Goal: Information Seeking & Learning: Learn about a topic

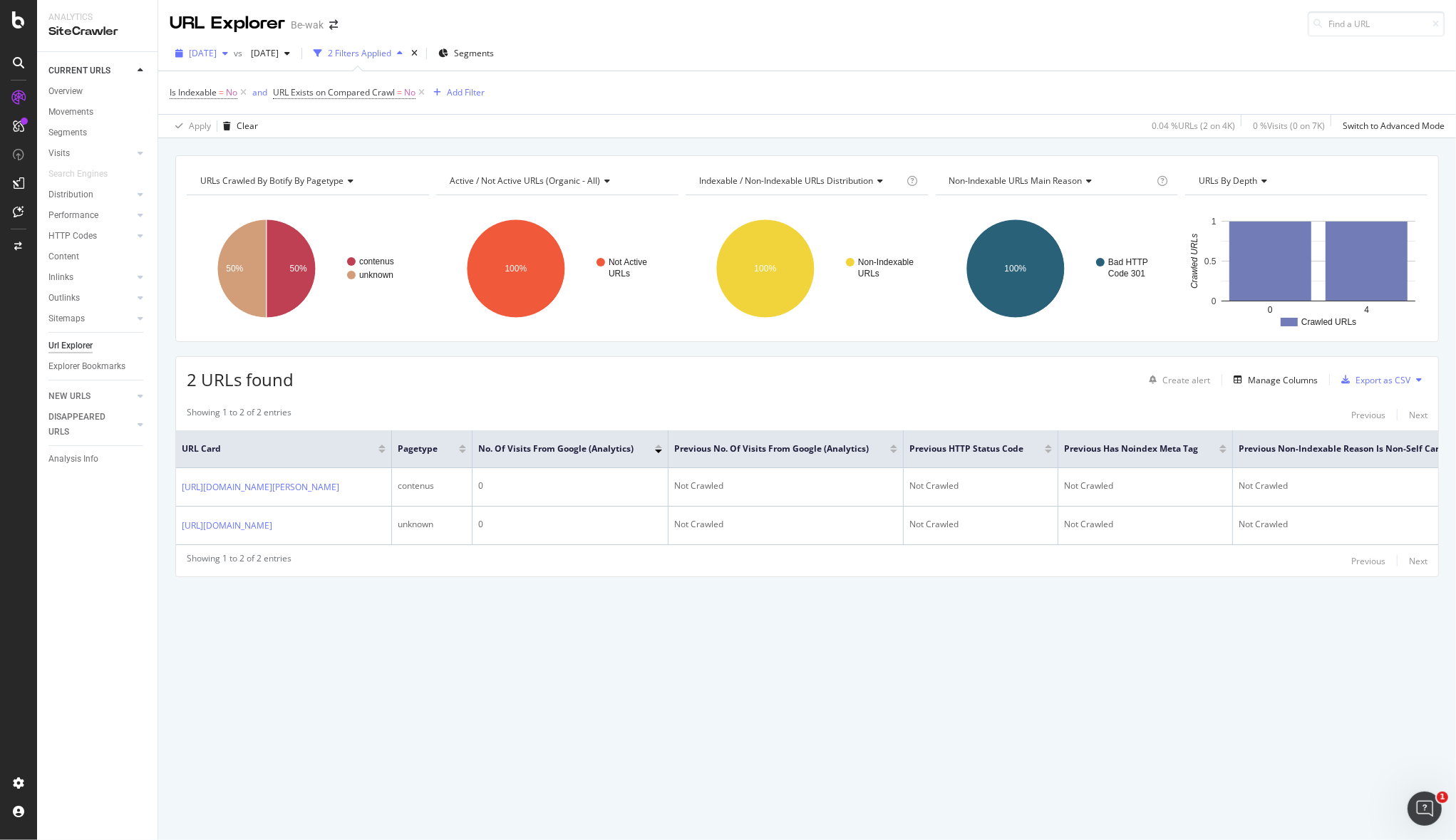
click at [217, 54] on span "2025 Jul. 15th" at bounding box center [202, 52] width 28 height 12
click at [216, 103] on div "[DATE]" at bounding box center [230, 104] width 79 height 13
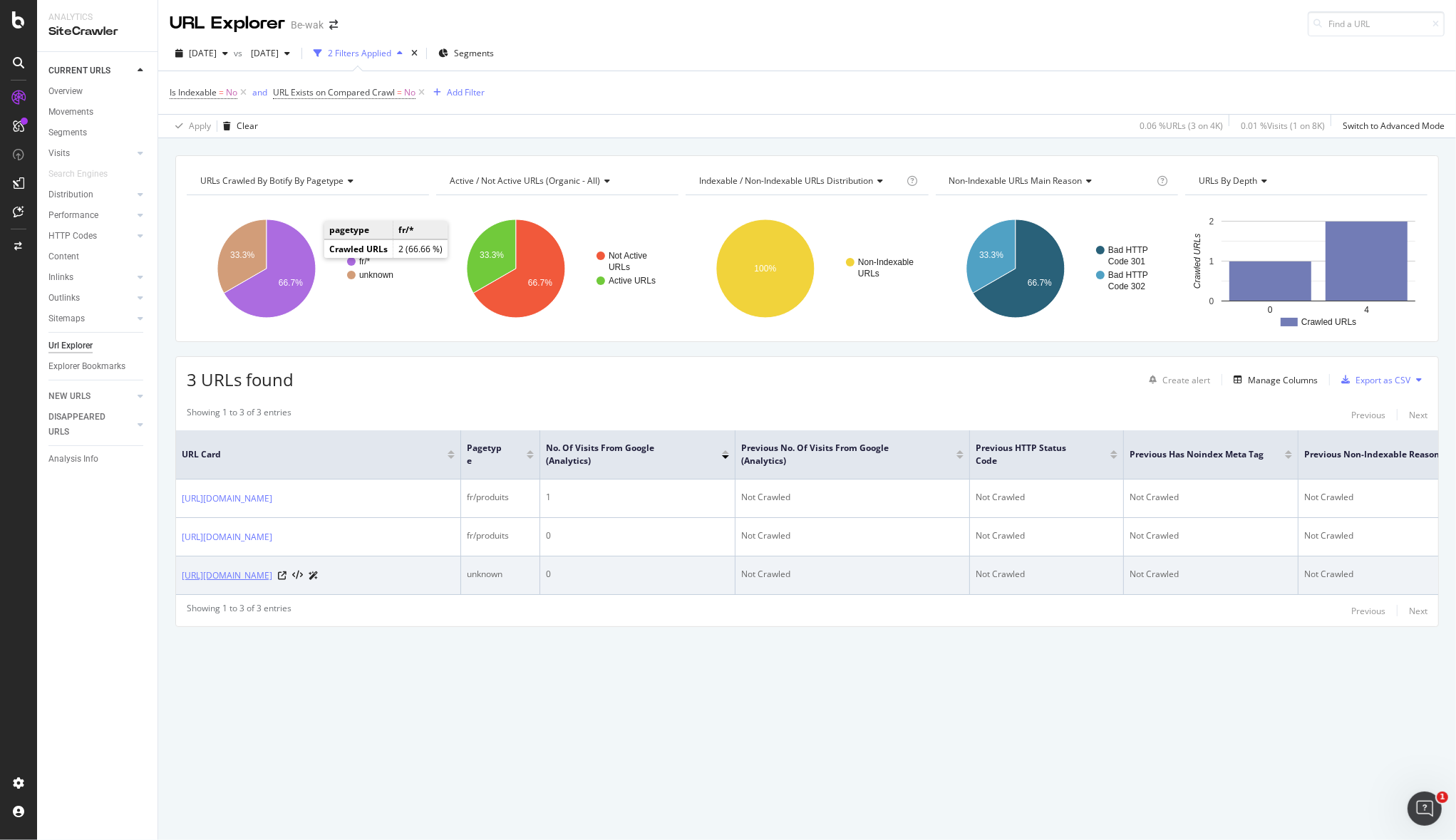
click at [208, 583] on link "https://www.be-wak.fr/fr" at bounding box center [227, 576] width 90 height 14
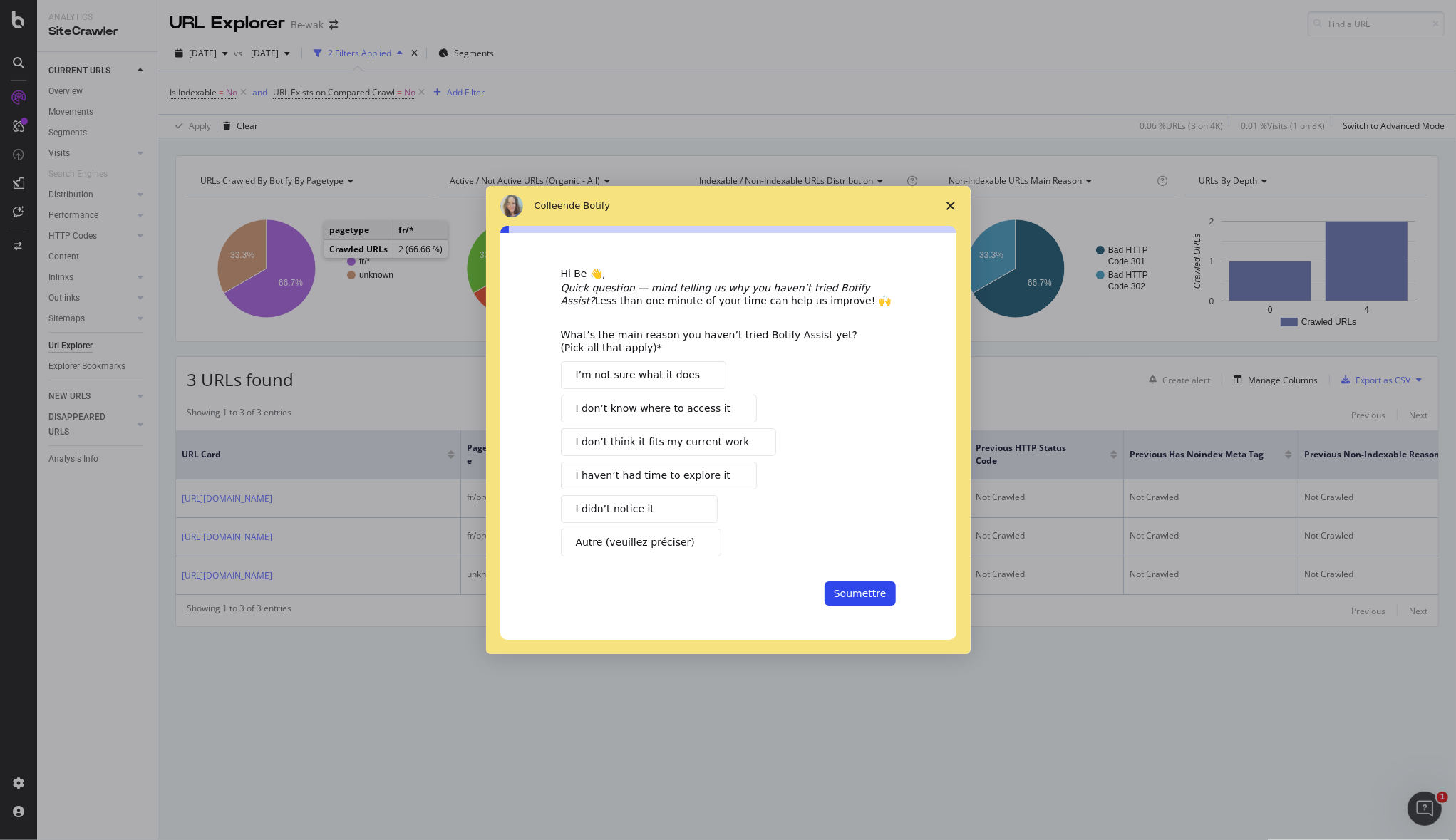
click at [953, 201] on icon "Fermer l'enquête" at bounding box center [950, 205] width 8 height 8
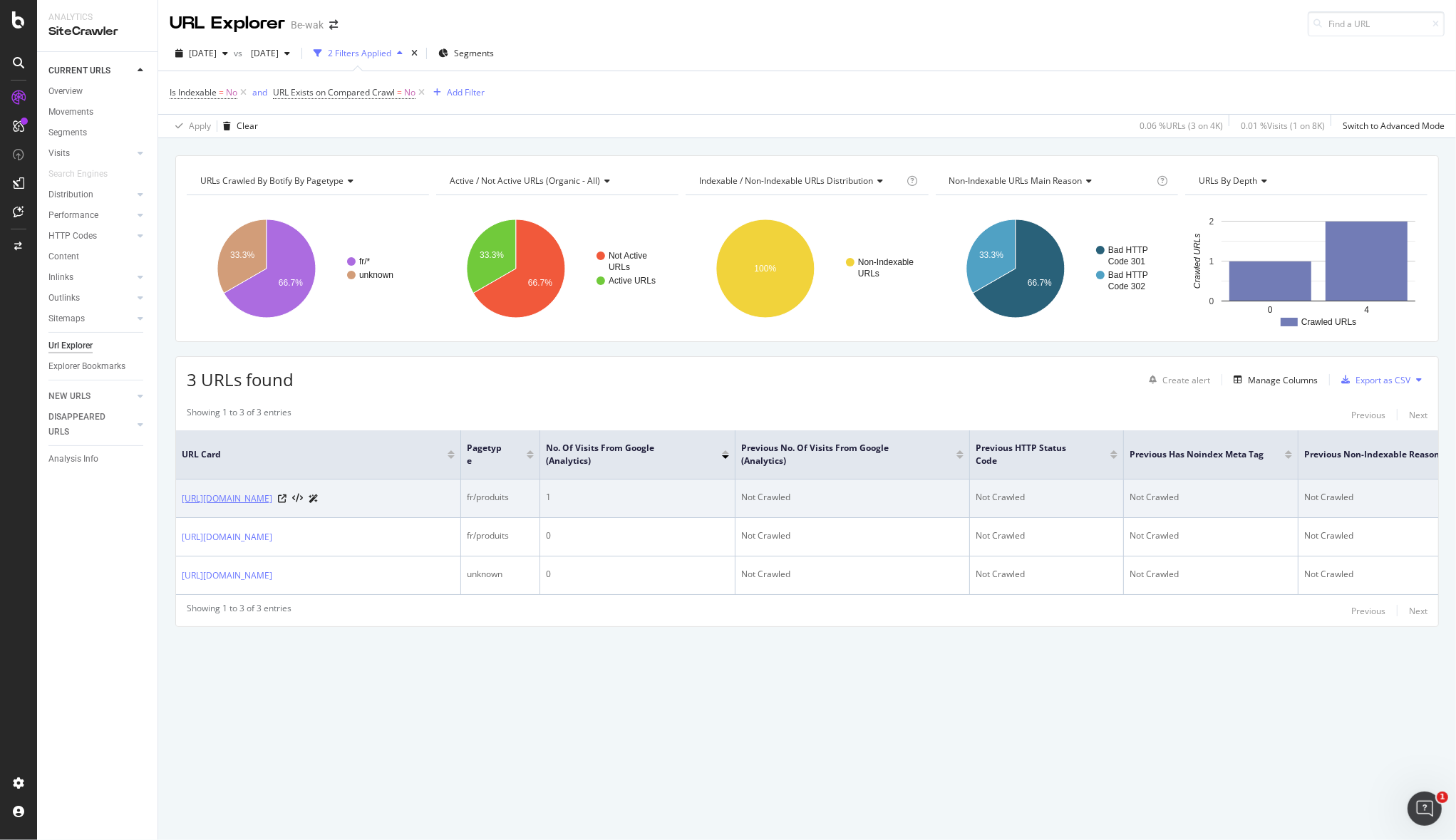
click at [261, 506] on link "[URL][DOMAIN_NAME]" at bounding box center [227, 499] width 90 height 14
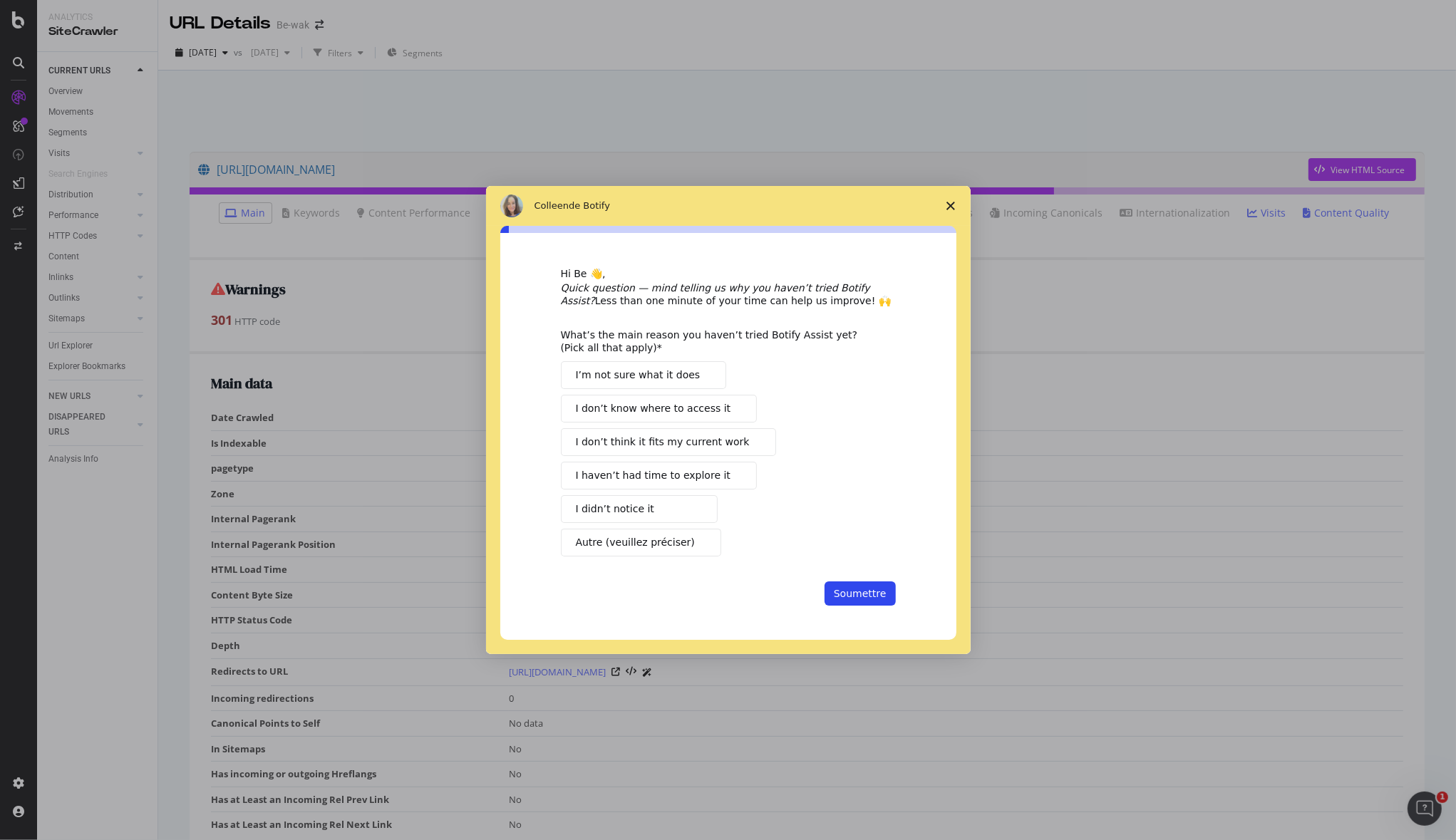
click at [955, 201] on span "Fermer l'enquête" at bounding box center [950, 206] width 40 height 40
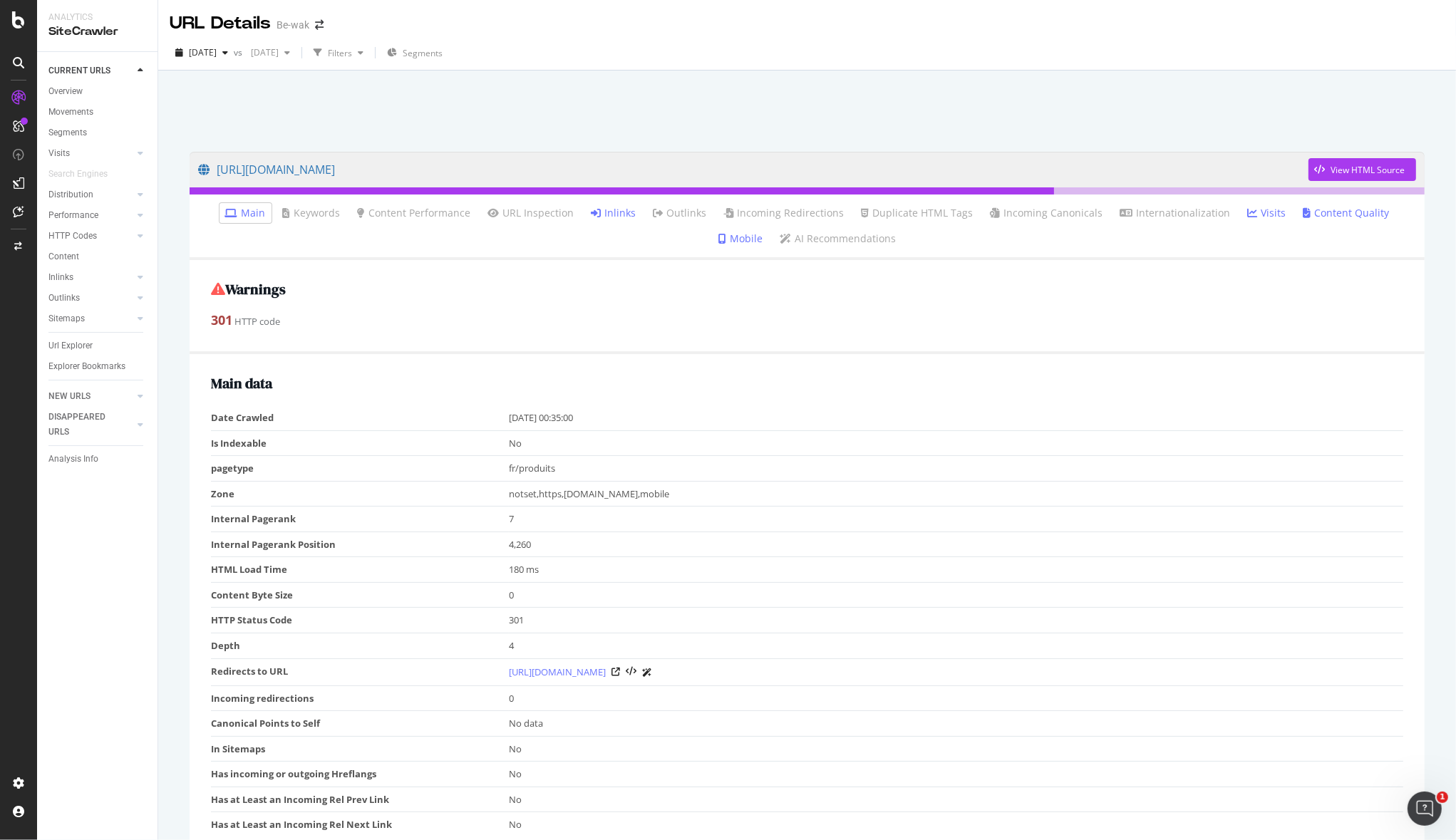
click at [593, 219] on link "Inlinks" at bounding box center [614, 213] width 45 height 14
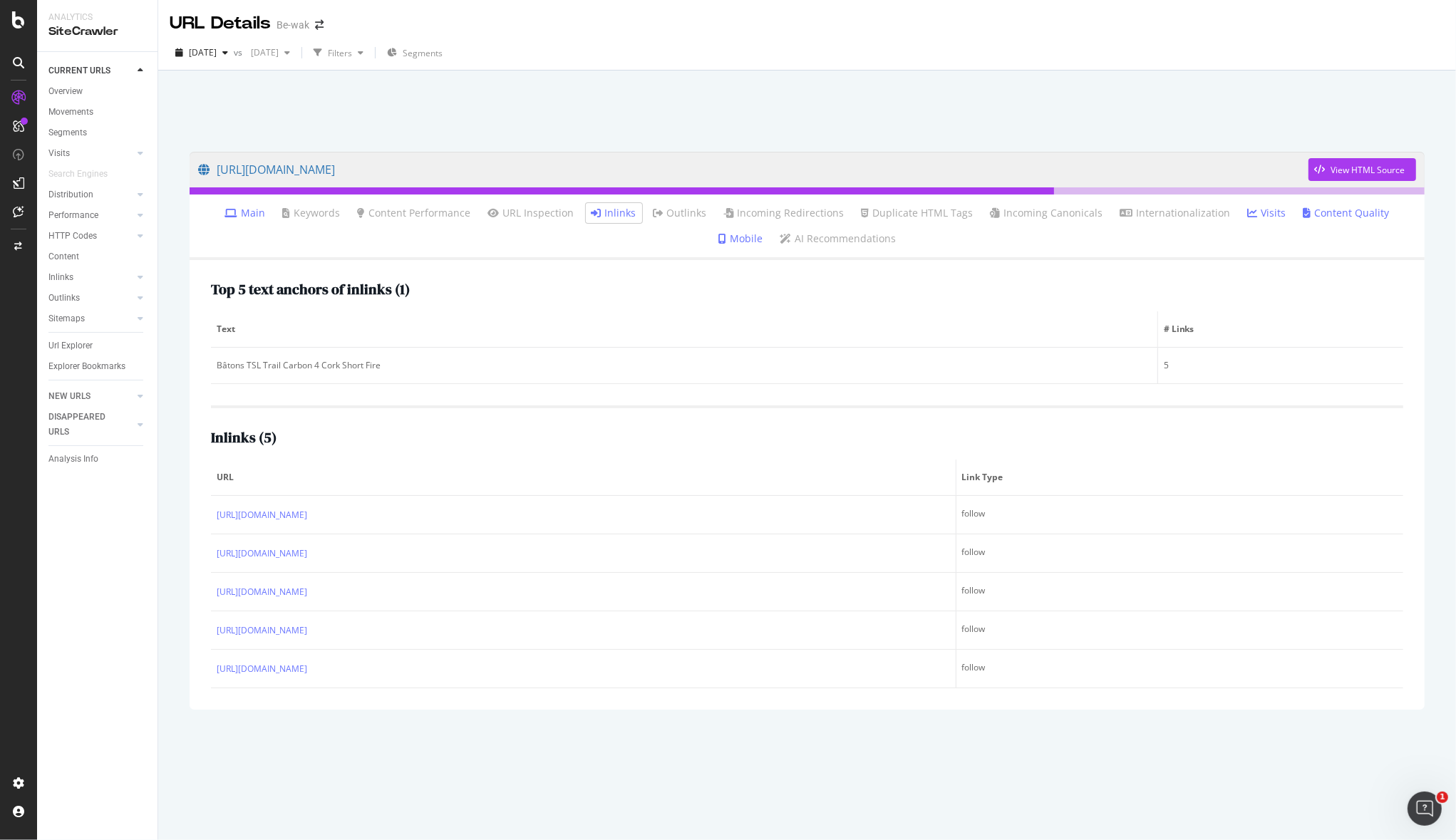
click at [235, 212] on link "Main" at bounding box center [245, 213] width 41 height 14
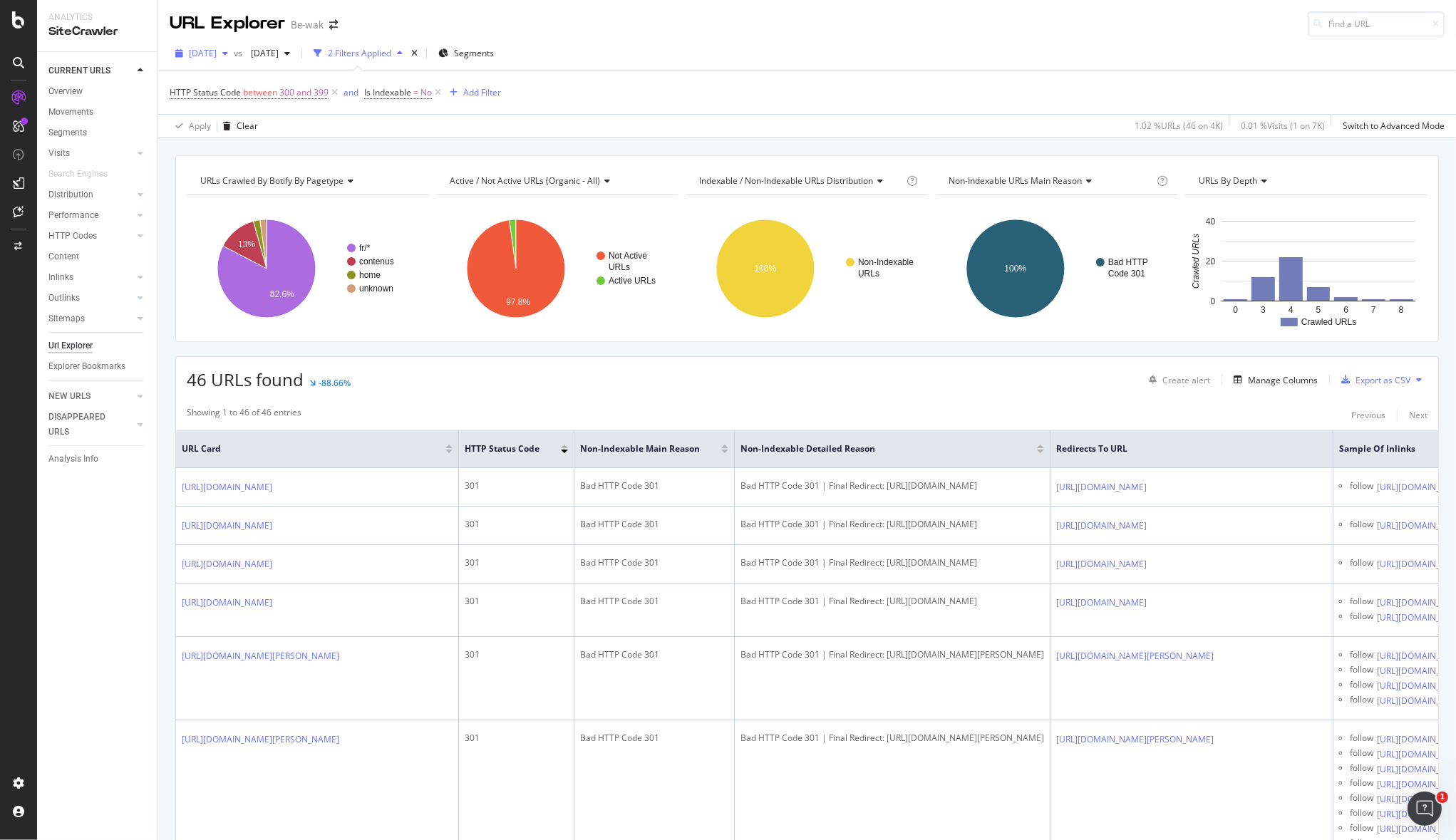
click at [228, 51] on icon "button" at bounding box center [225, 52] width 5 height 8
click at [241, 107] on div "[DATE]" at bounding box center [230, 104] width 79 height 13
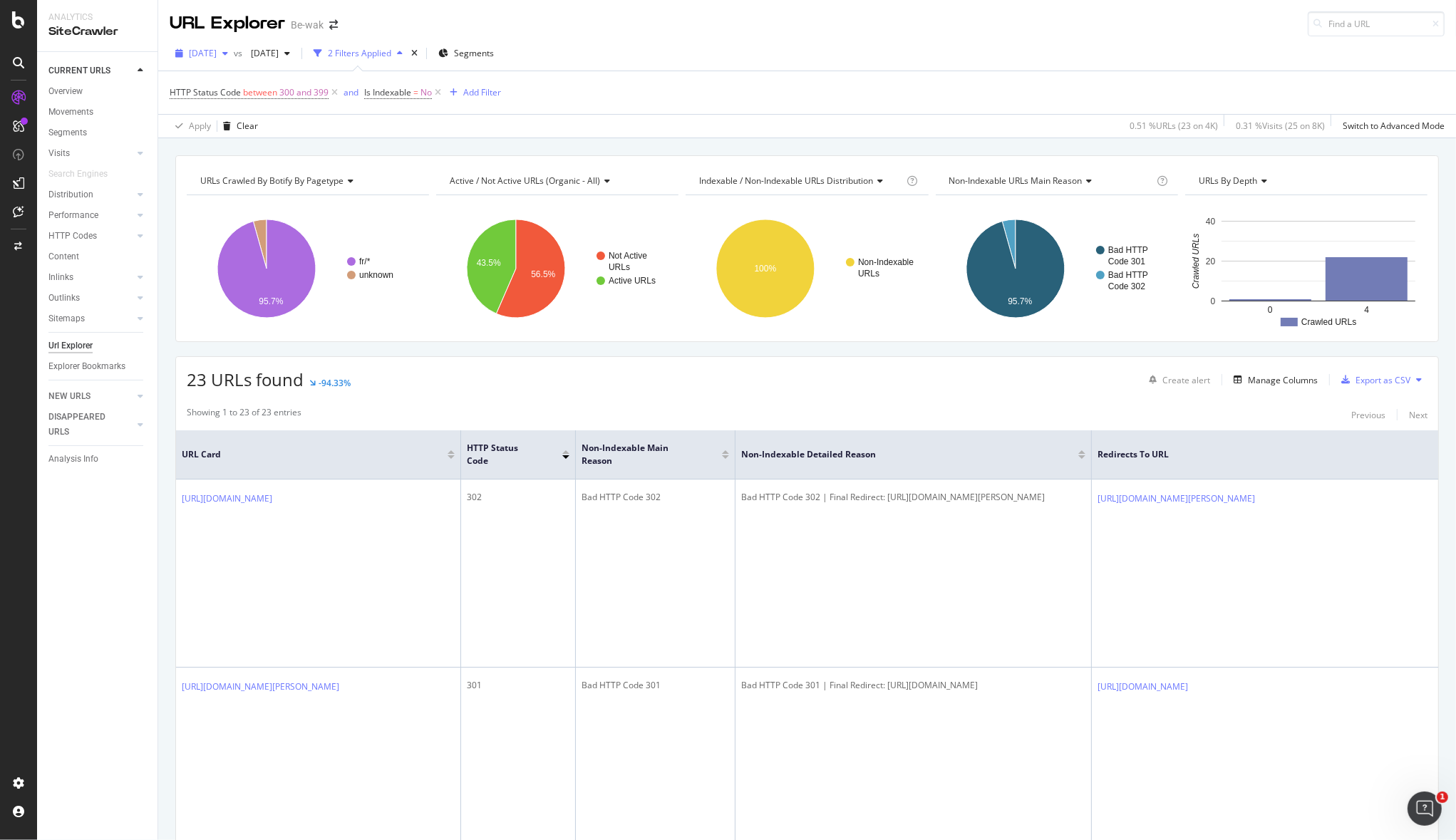
click at [217, 56] on span "[DATE]" at bounding box center [202, 52] width 28 height 12
click at [278, 130] on div "4.5K URLs" at bounding box center [297, 130] width 39 height 13
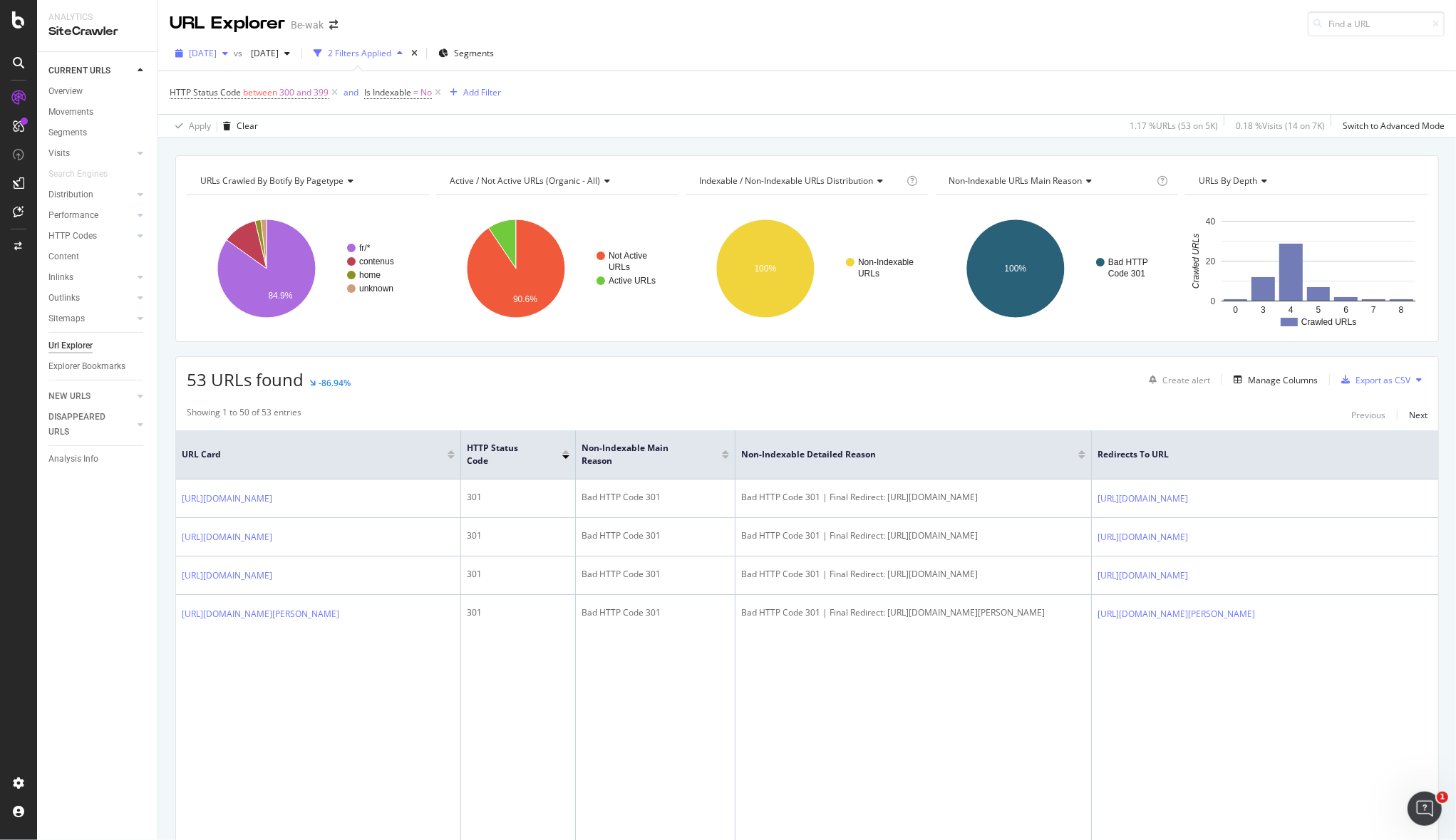
click at [217, 52] on span "2025 Jul. 29th" at bounding box center [202, 52] width 28 height 12
click at [245, 114] on div "2025 Aug. 12th 4.5K URLs" at bounding box center [264, 104] width 170 height 21
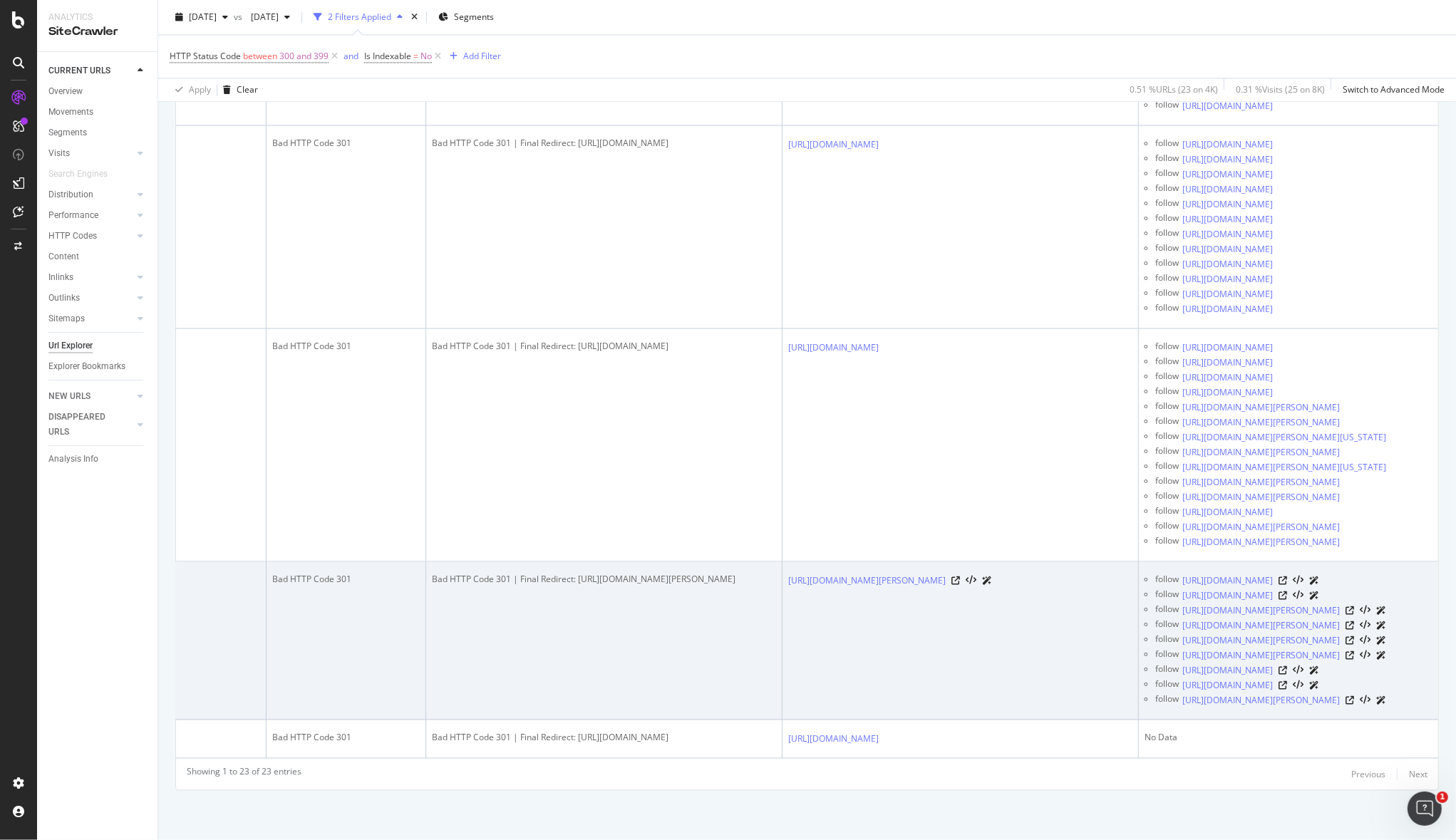
scroll to position [5781, 0]
drag, startPoint x: 832, startPoint y: 832, endPoint x: 589, endPoint y: 709, distance: 272.4
click at [443, 569] on td "Bad HTTP Code 301 | Final Redirect: https://www.be-wak.fr/fr/48271-sac-a-dos-gr…" at bounding box center [604, 640] width 356 height 158
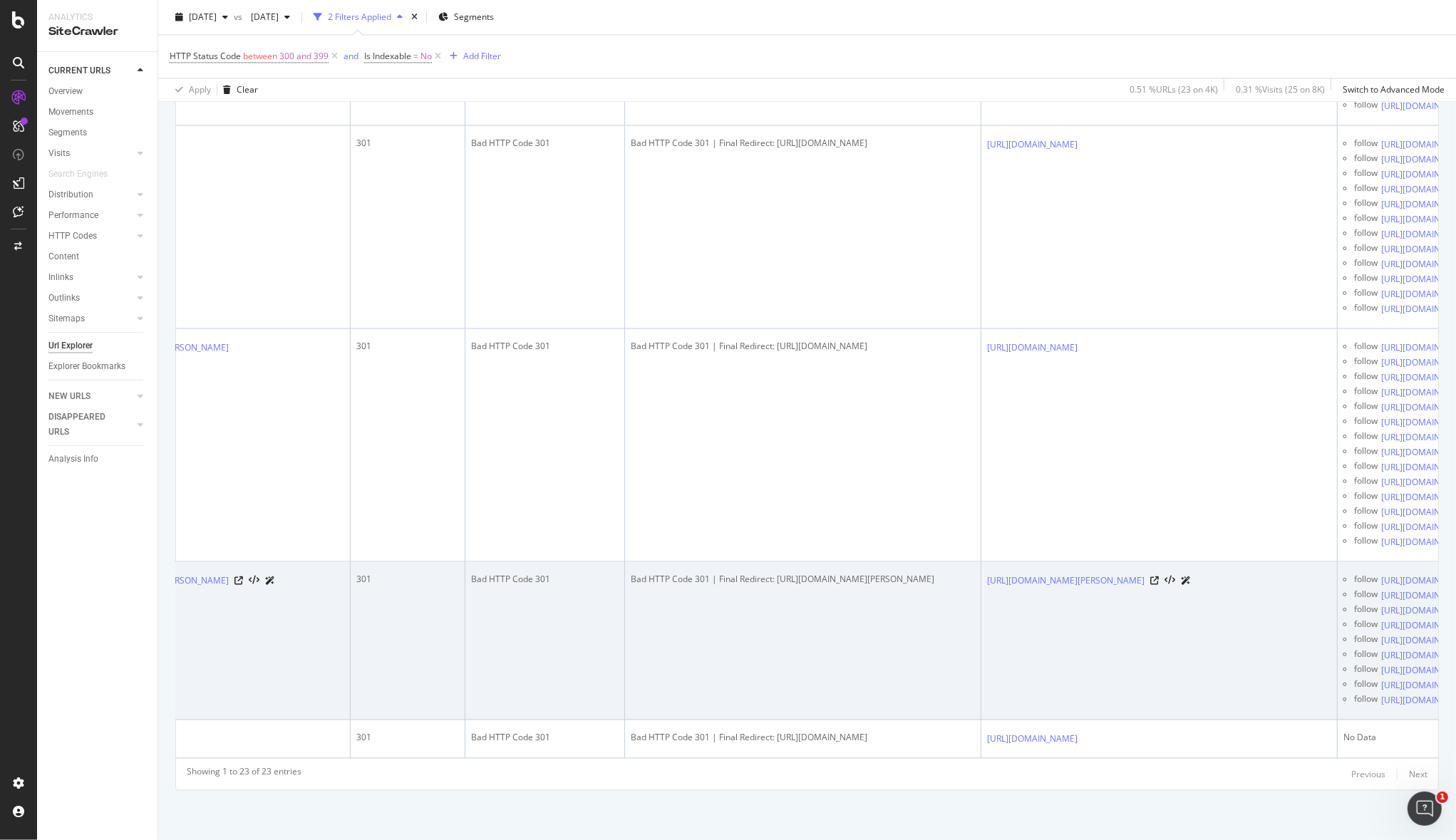
scroll to position [0, 0]
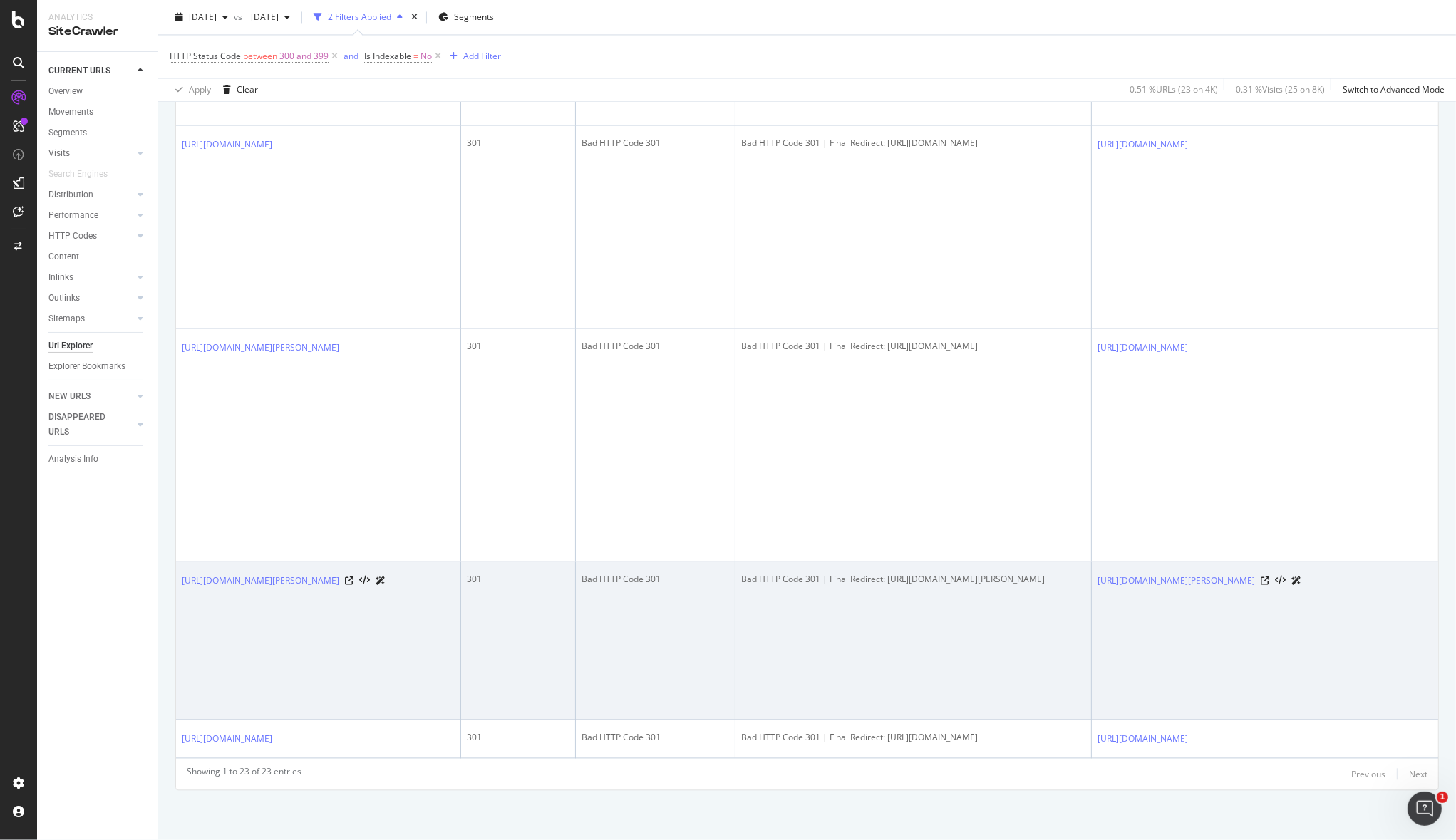
drag, startPoint x: 621, startPoint y: 686, endPoint x: 314, endPoint y: 647, distance: 309.5
drag, startPoint x: 677, startPoint y: 609, endPoint x: 360, endPoint y: 570, distance: 319.4
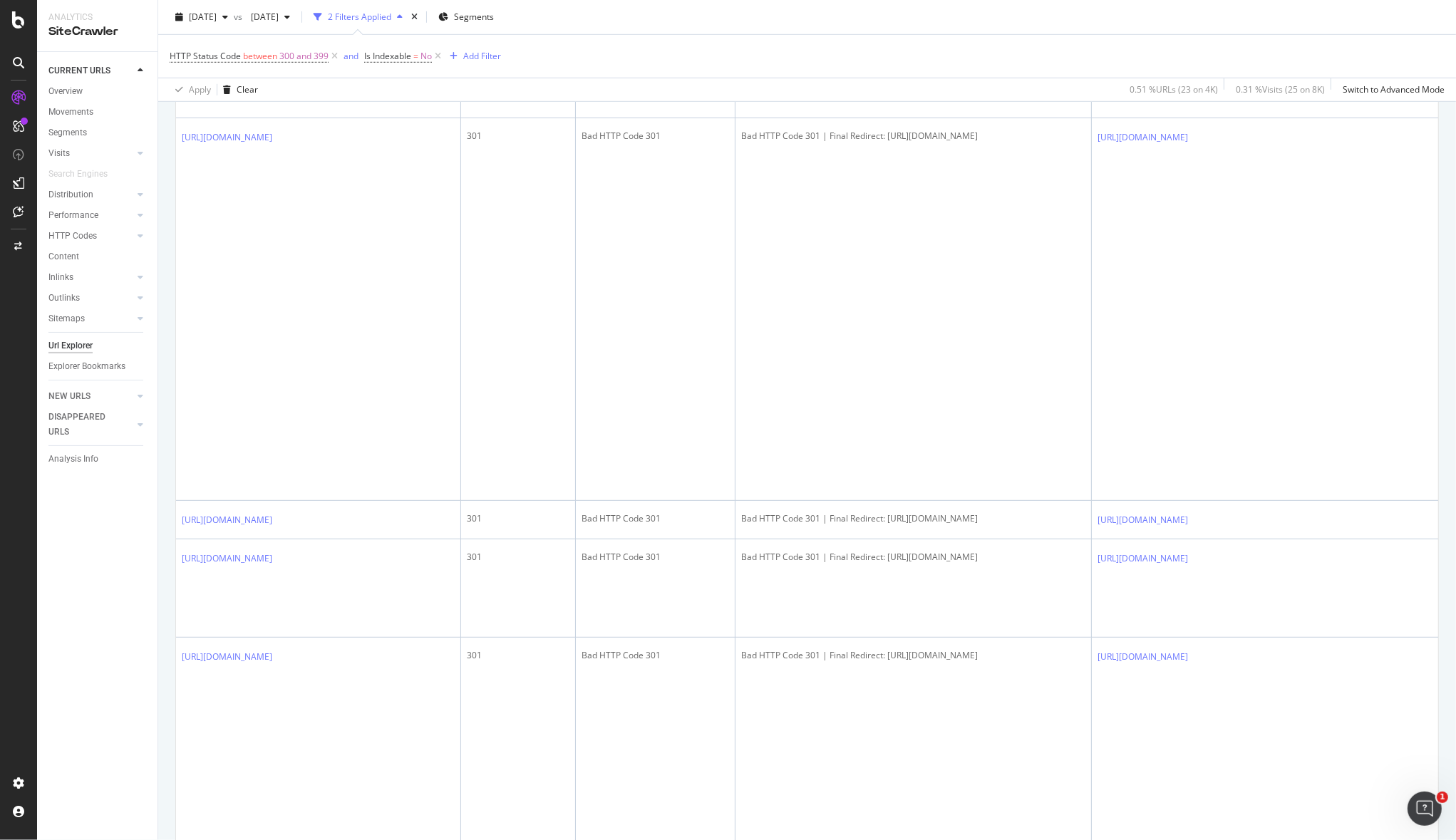
drag, startPoint x: 809, startPoint y: 525, endPoint x: 127, endPoint y: 515, distance: 682.1
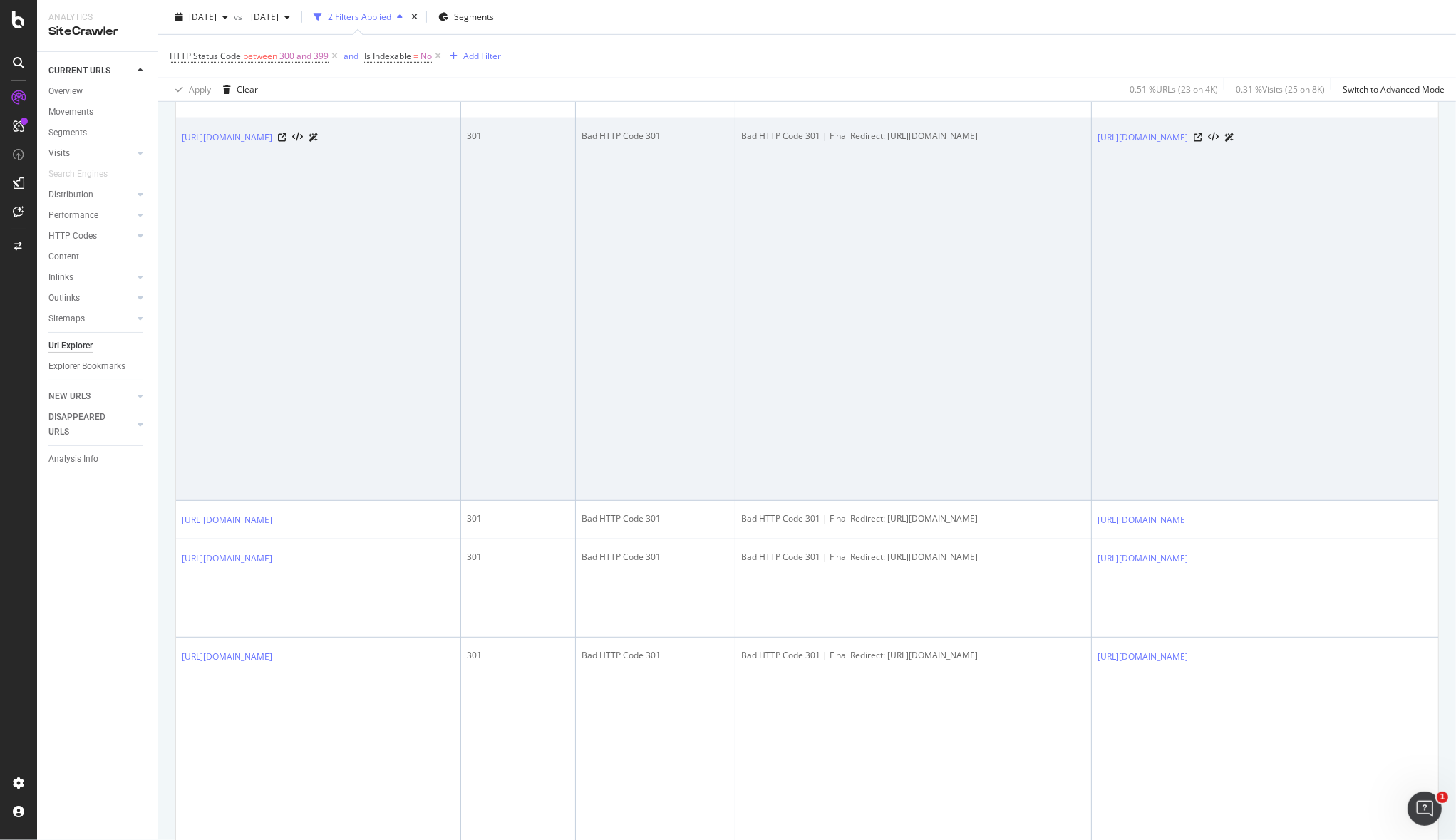
scroll to position [0, 377]
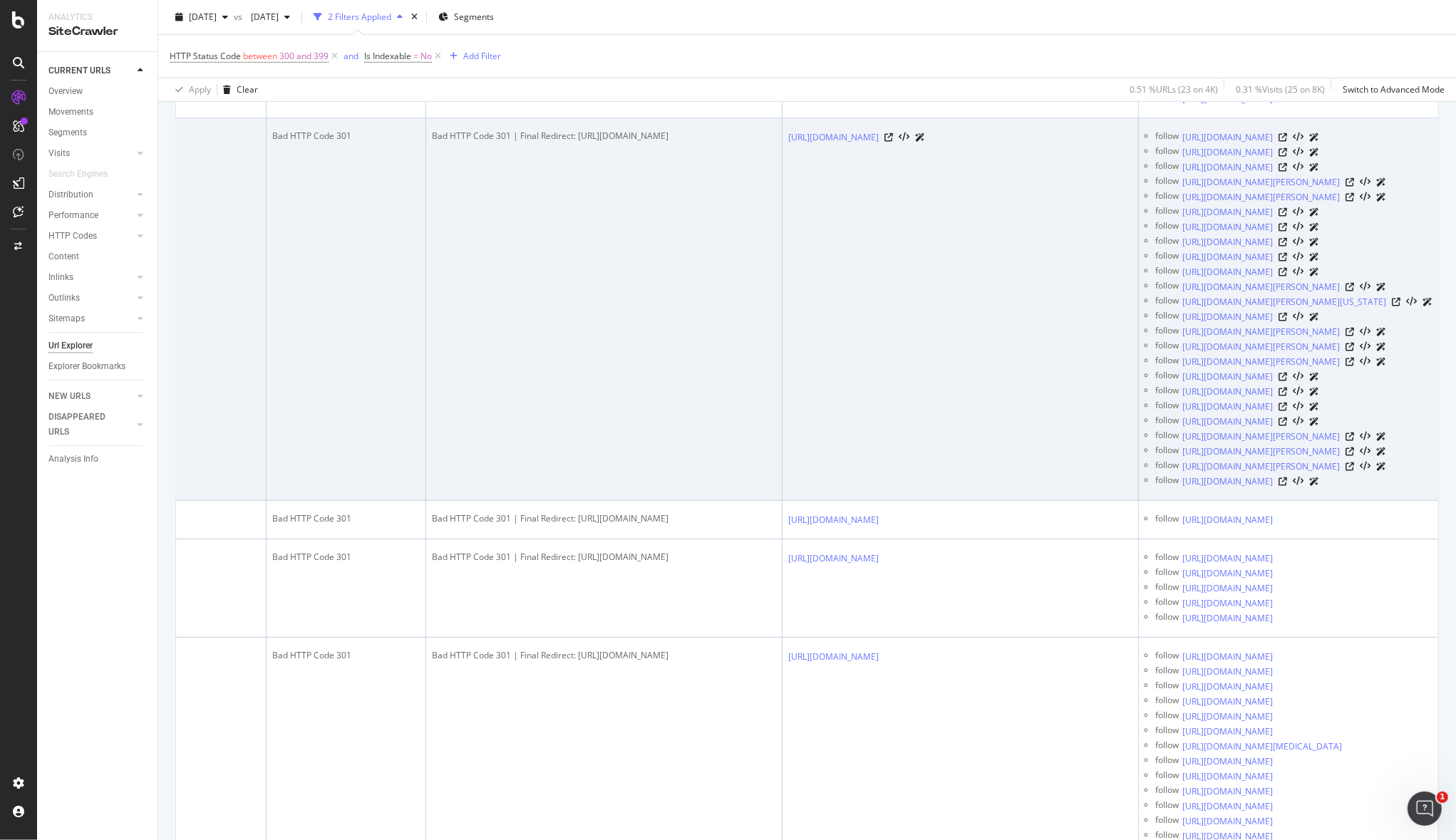
drag, startPoint x: 527, startPoint y: 670, endPoint x: 997, endPoint y: 694, distance: 470.6
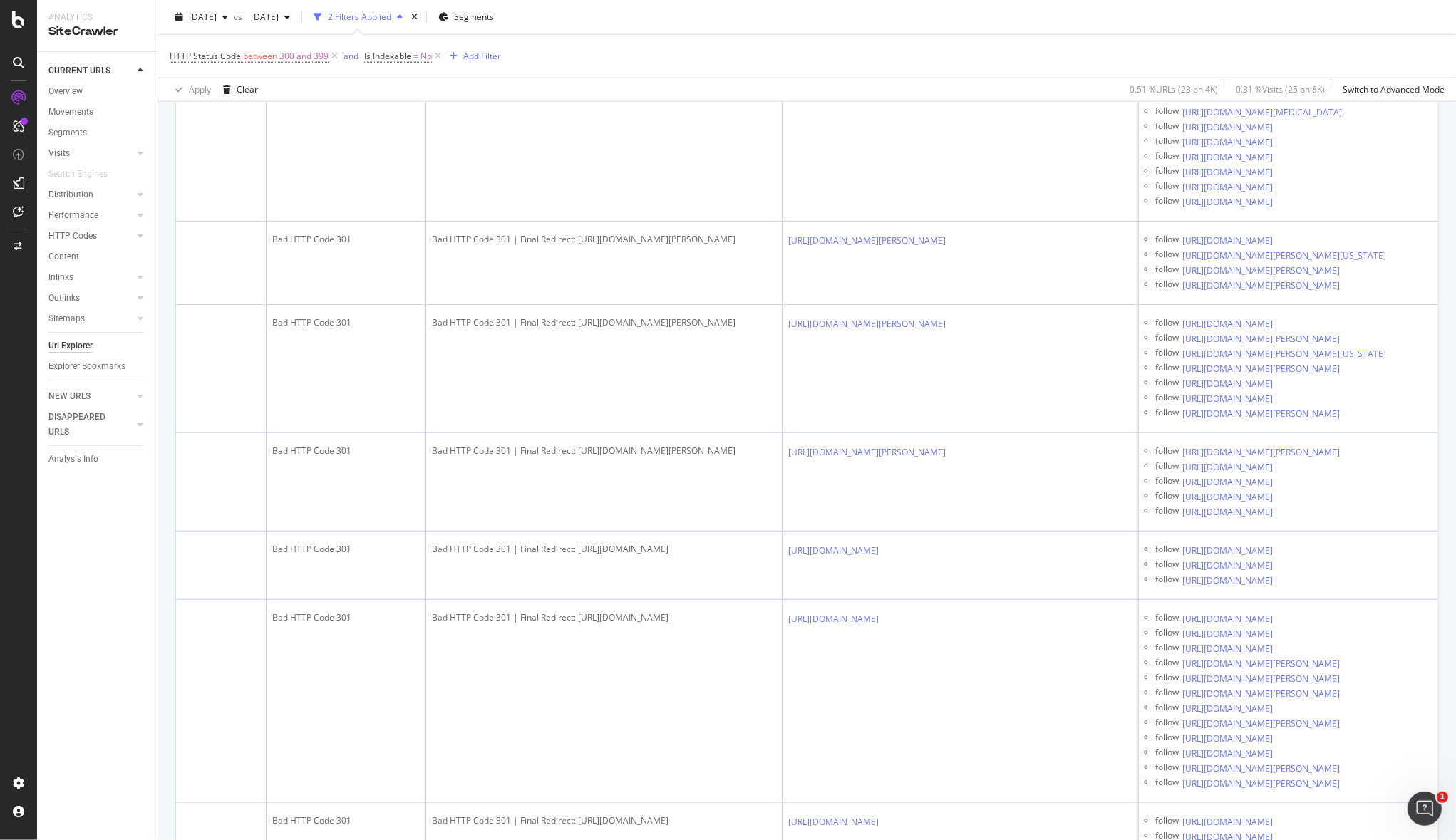
scroll to position [1689, 0]
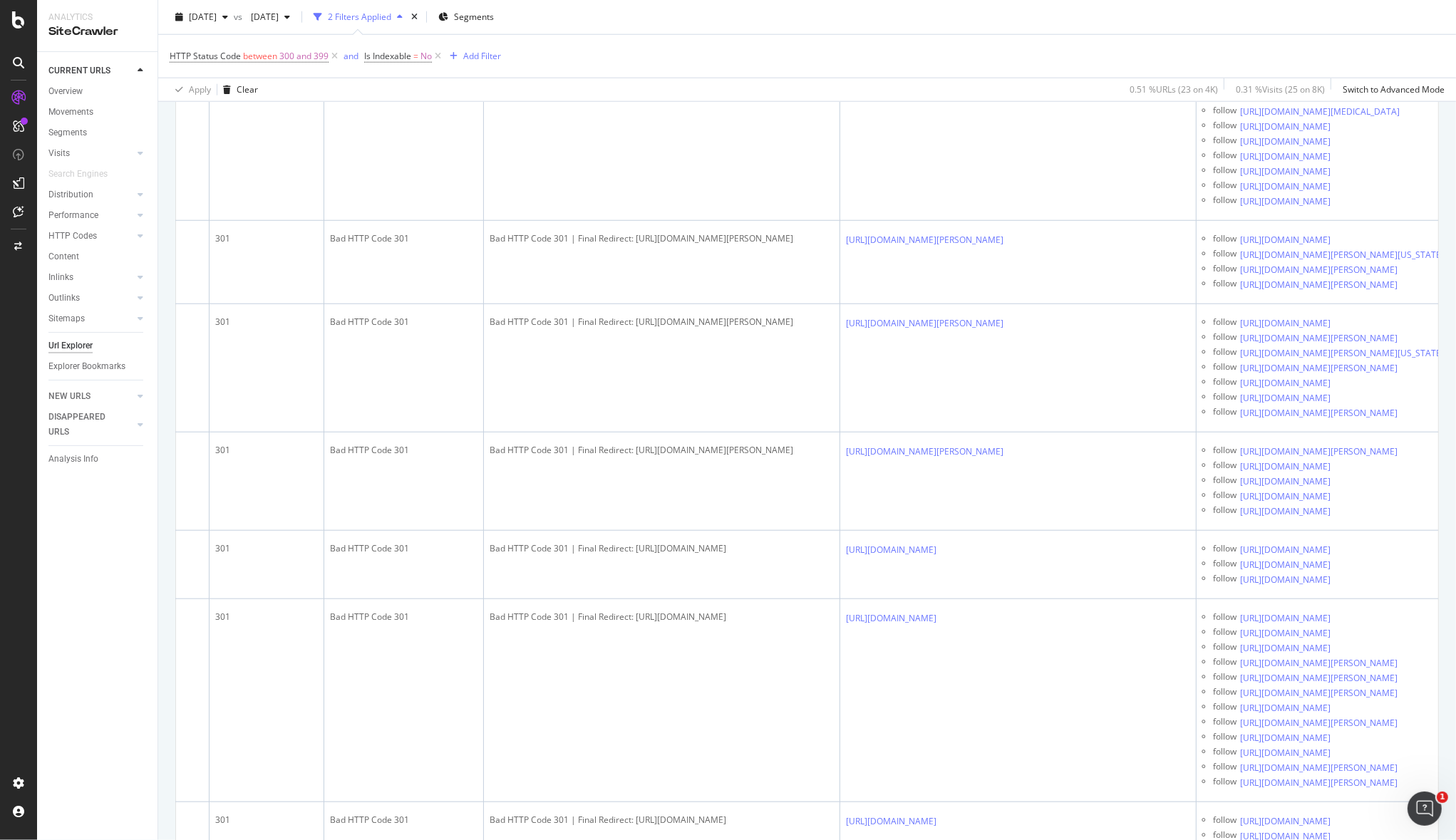
drag, startPoint x: 713, startPoint y: 640, endPoint x: 595, endPoint y: 348, distance: 314.9
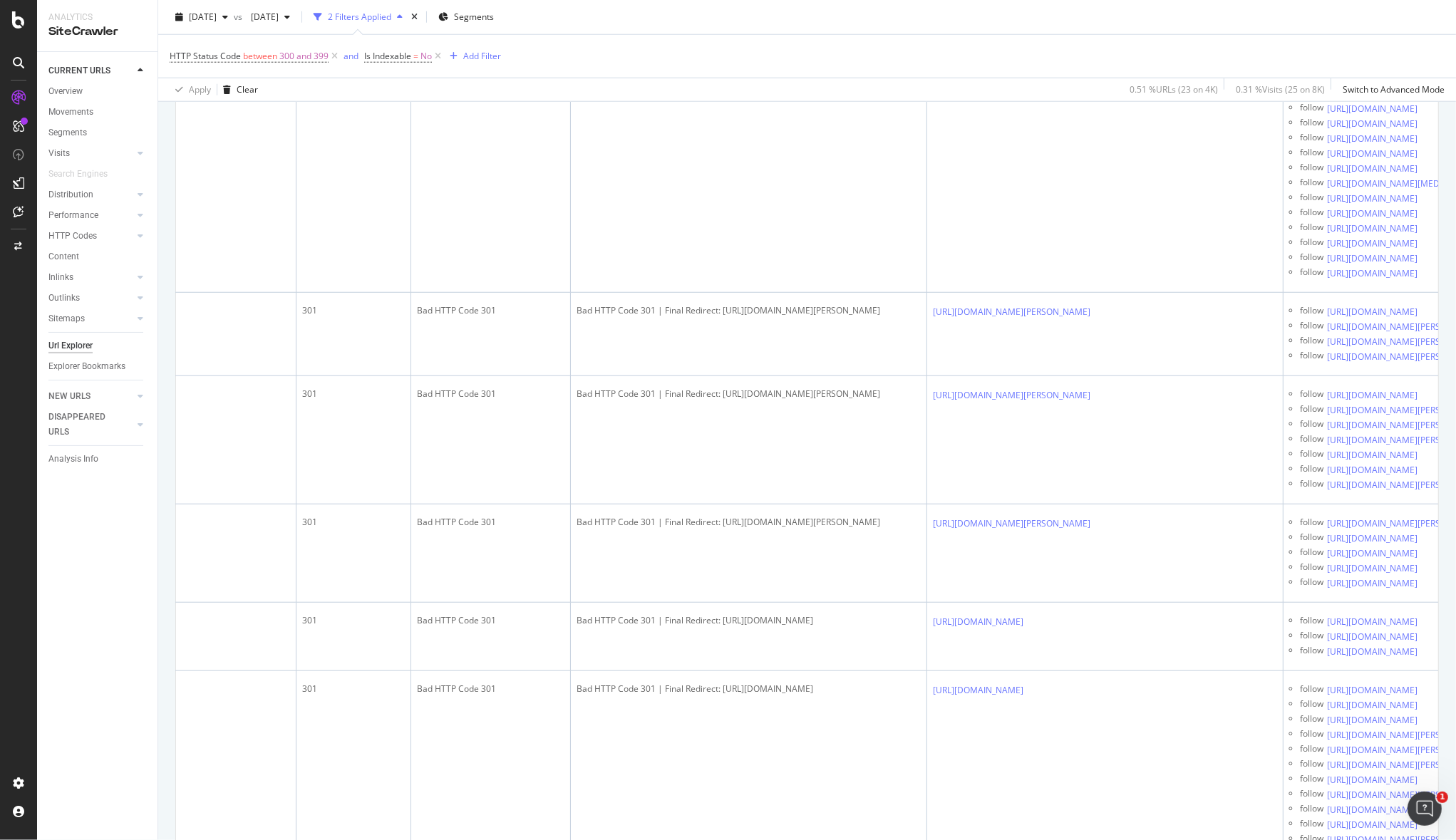
scroll to position [1265, 0]
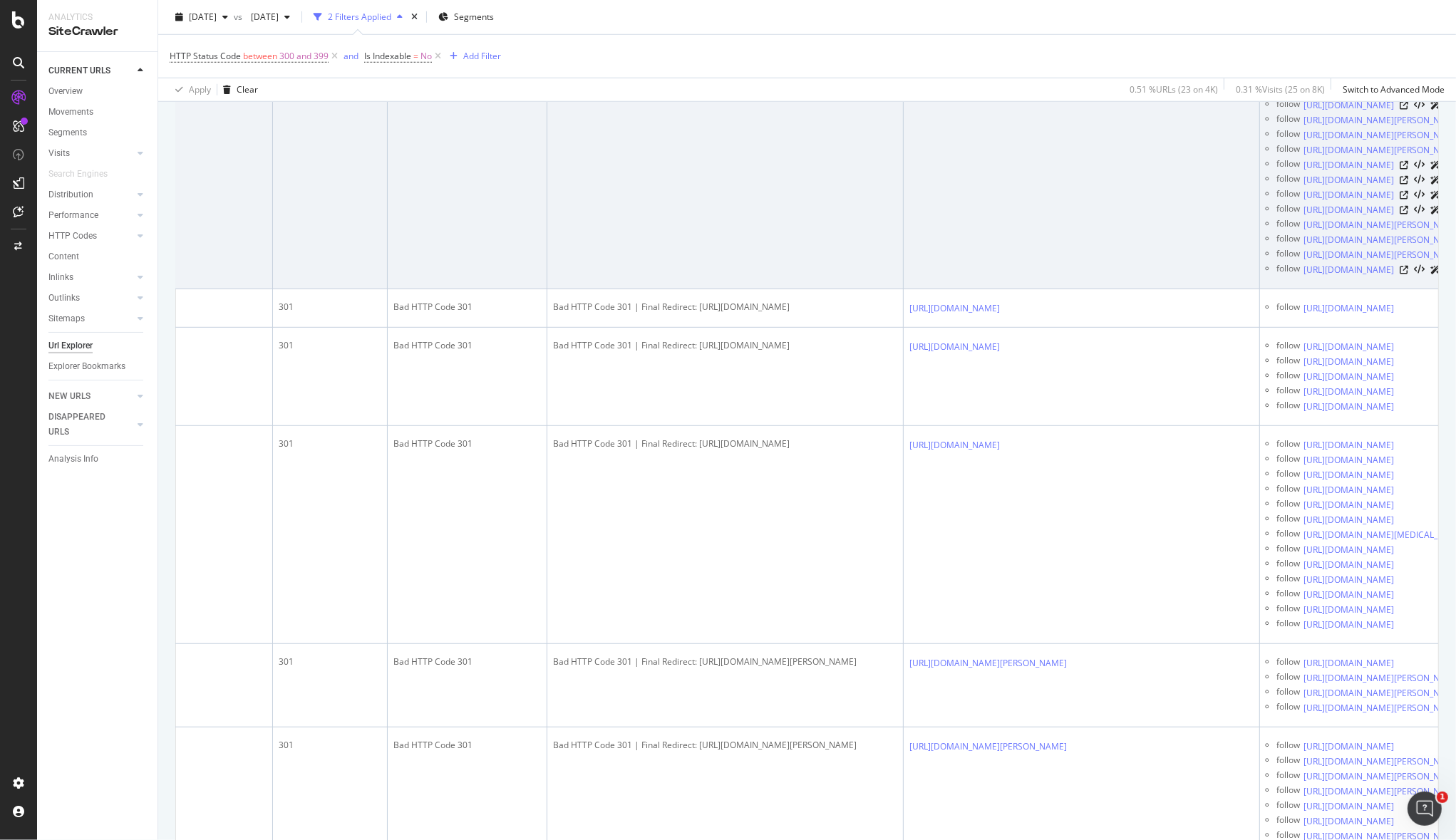
drag, startPoint x: 669, startPoint y: 655, endPoint x: 684, endPoint y: 513, distance: 142.8
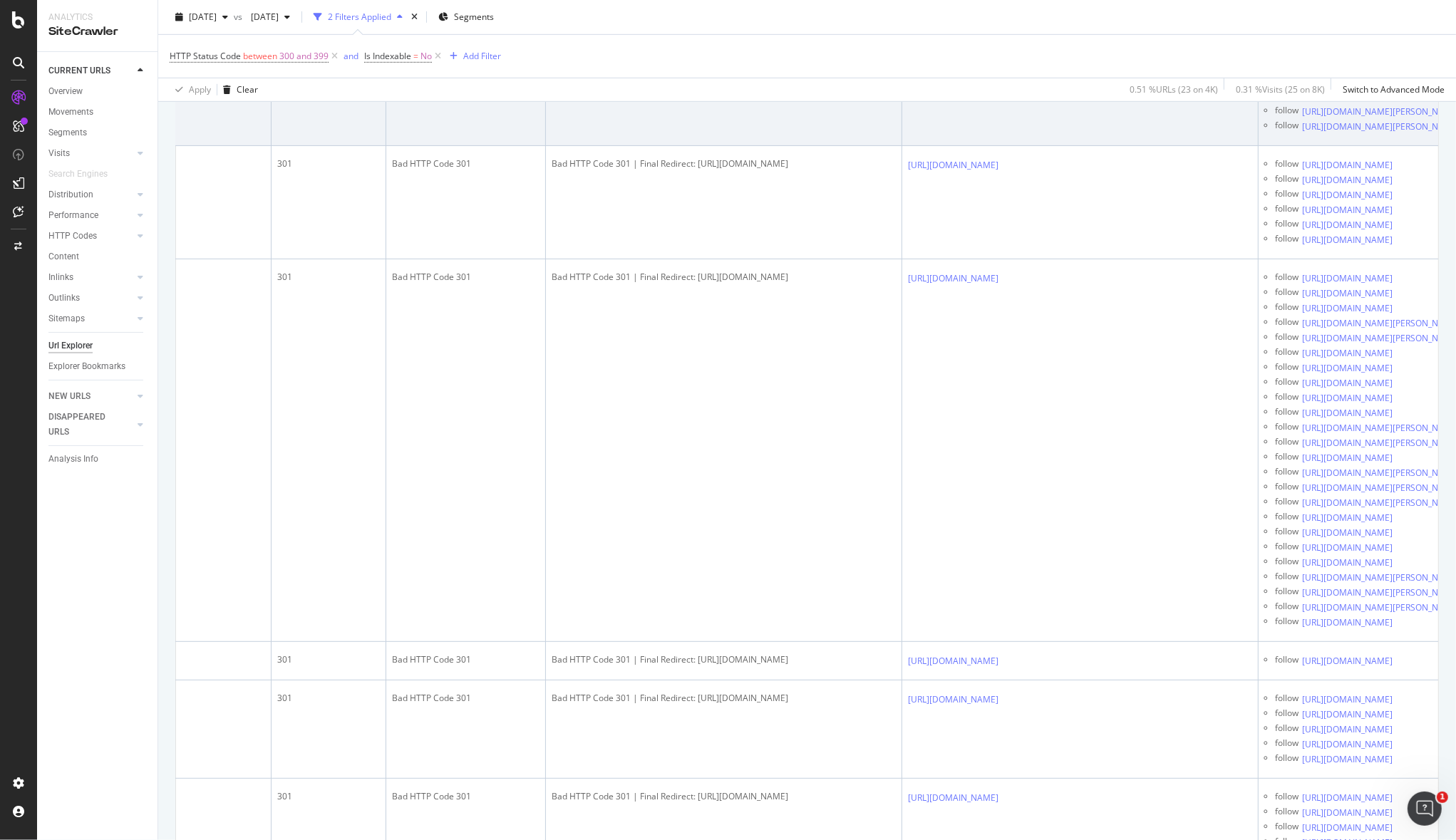
scroll to position [0, 0]
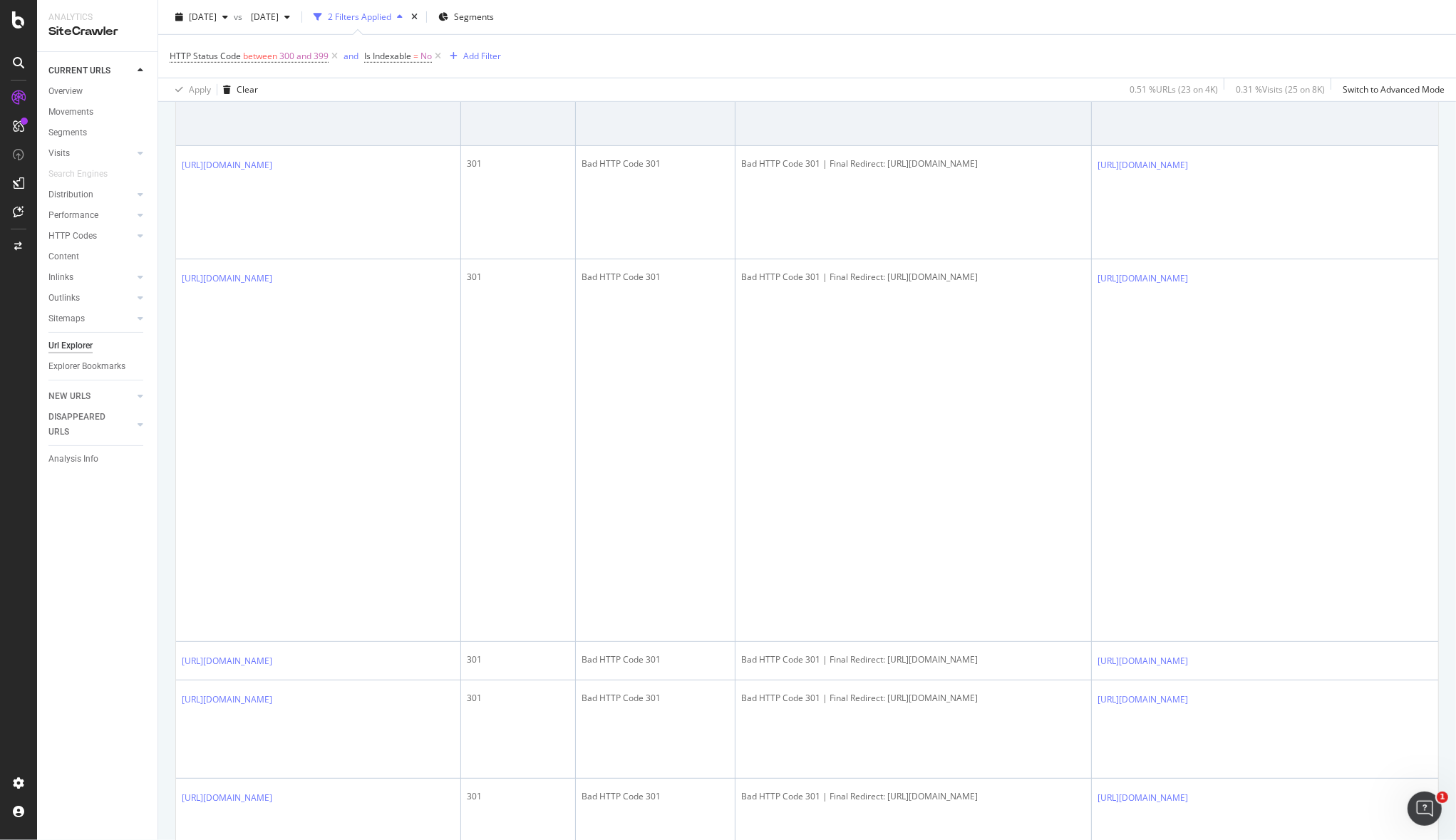
drag, startPoint x: 743, startPoint y: 573, endPoint x: 474, endPoint y: 555, distance: 269.6
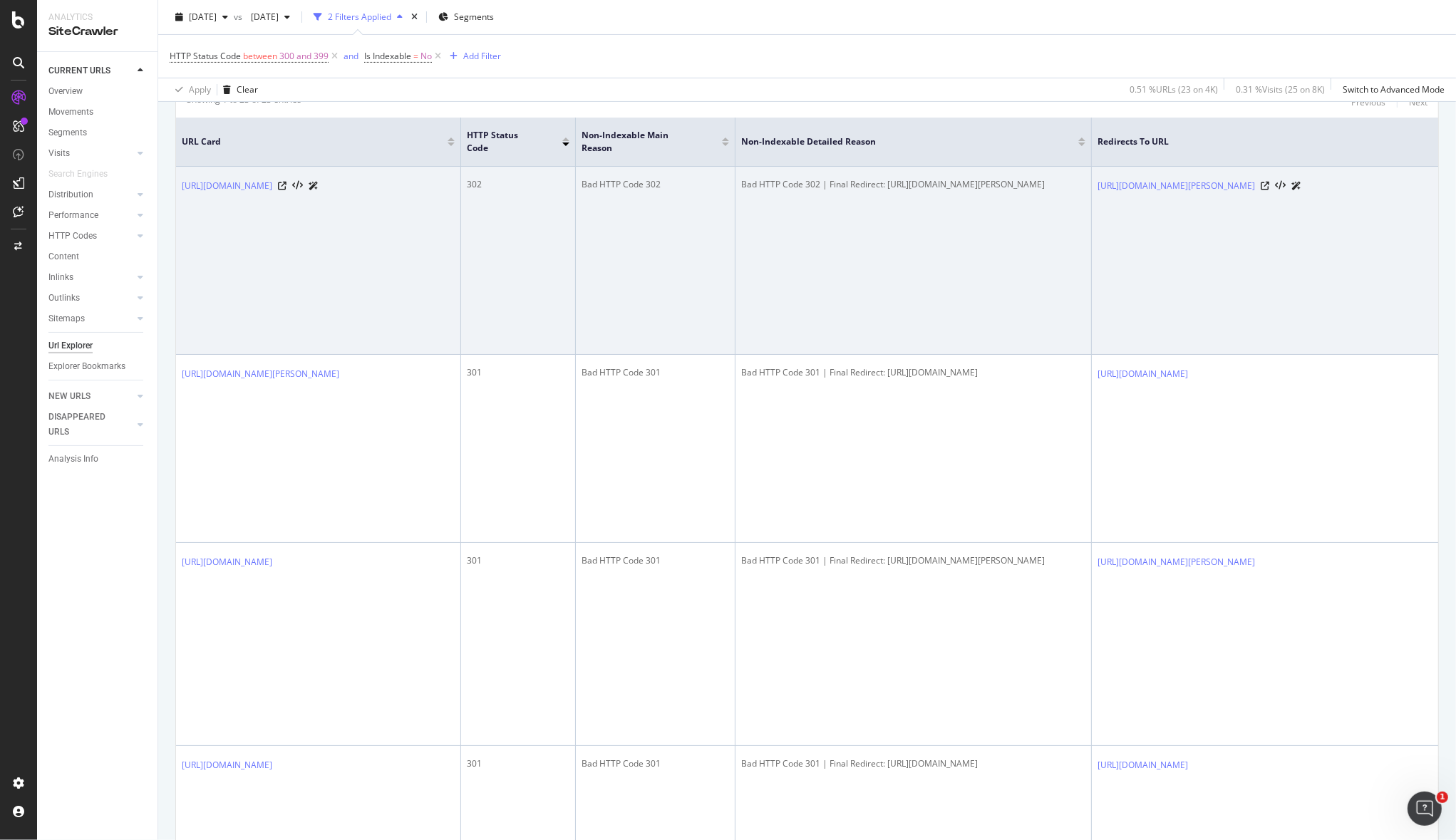
scroll to position [282, 0]
